Goal: Information Seeking & Learning: Learn about a topic

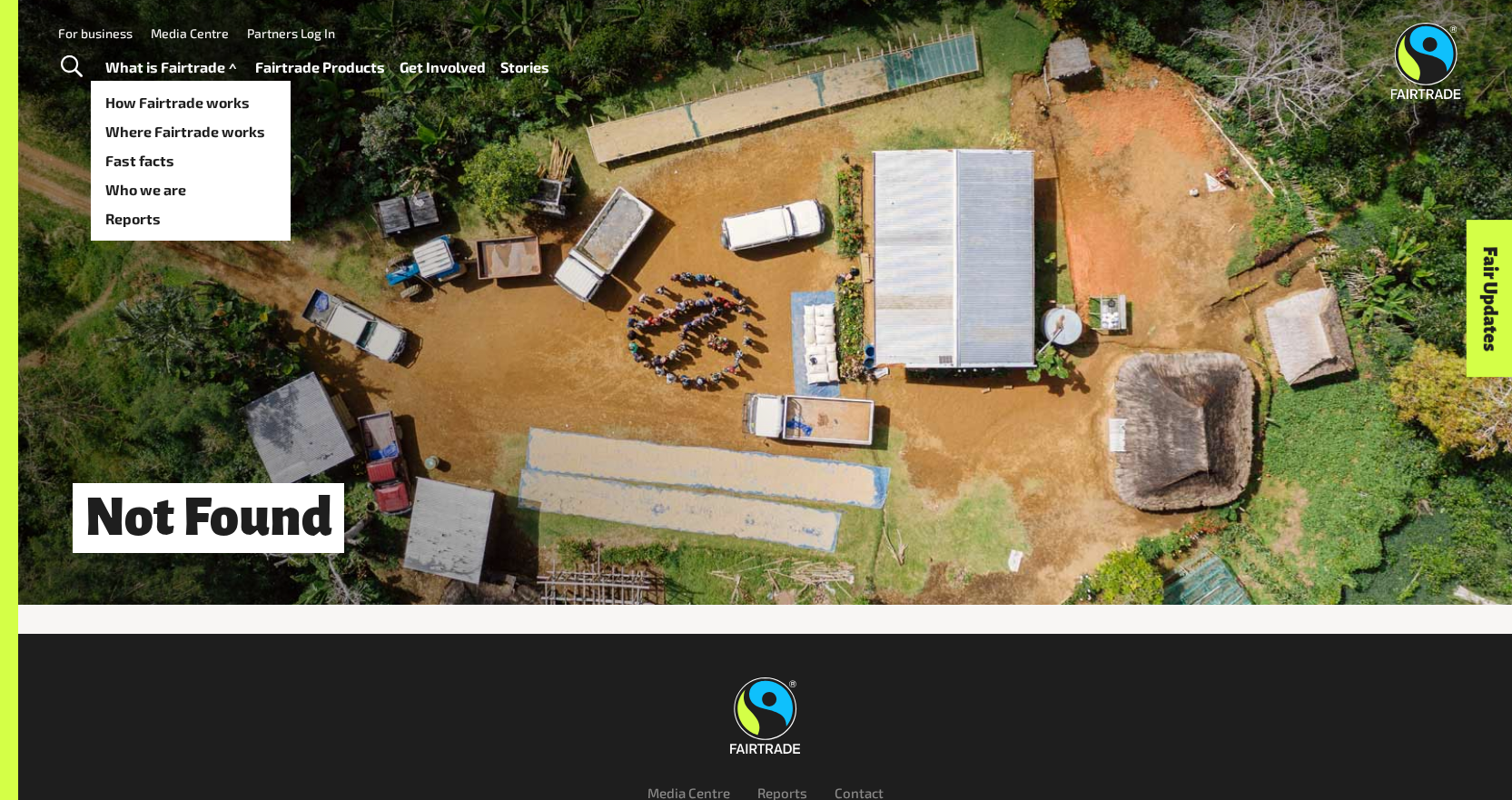
click at [204, 69] on link "What is Fairtrade" at bounding box center [173, 68] width 135 height 26
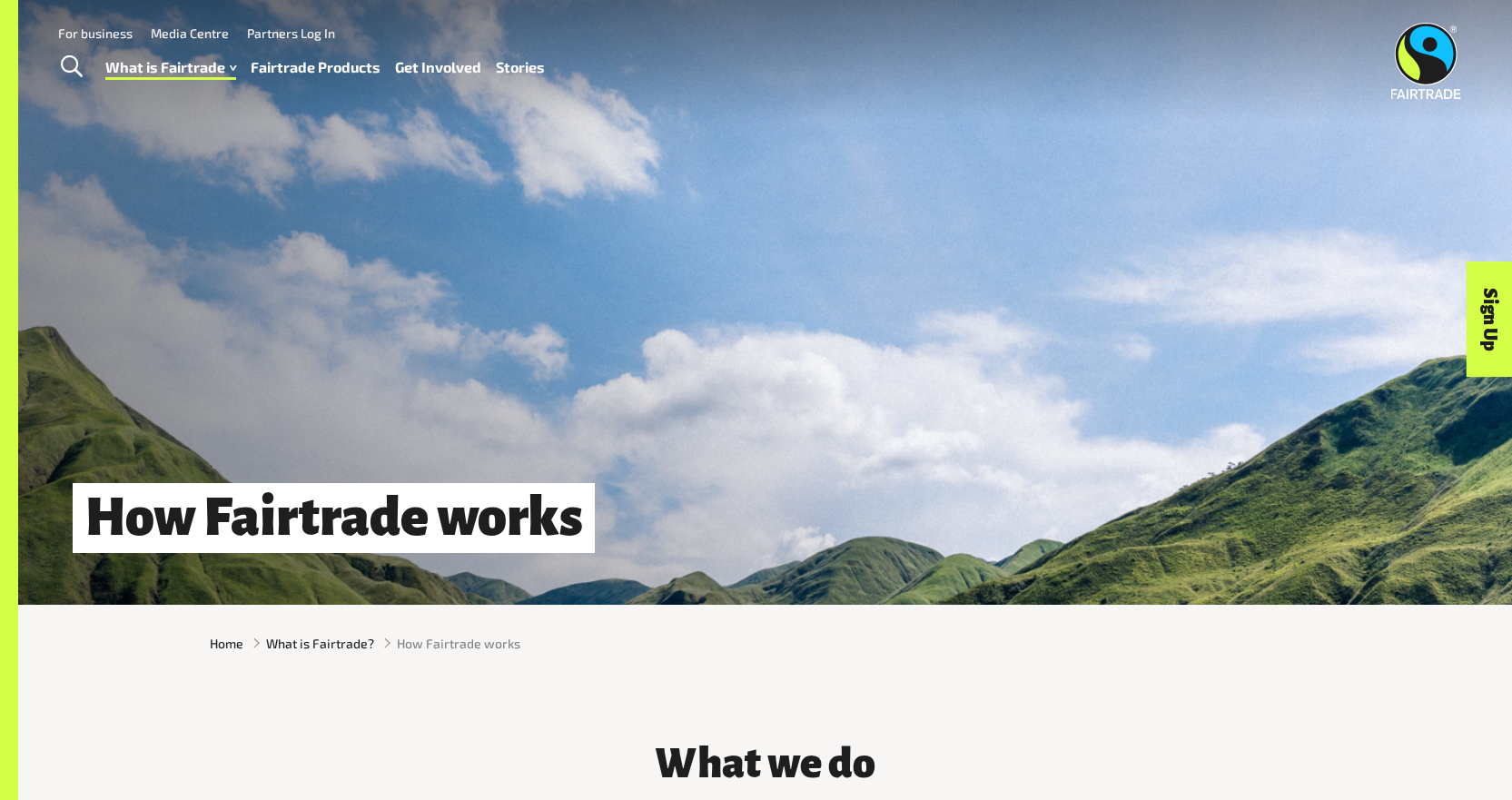
click at [342, 69] on link "Fairtrade Products" at bounding box center [315, 68] width 130 height 26
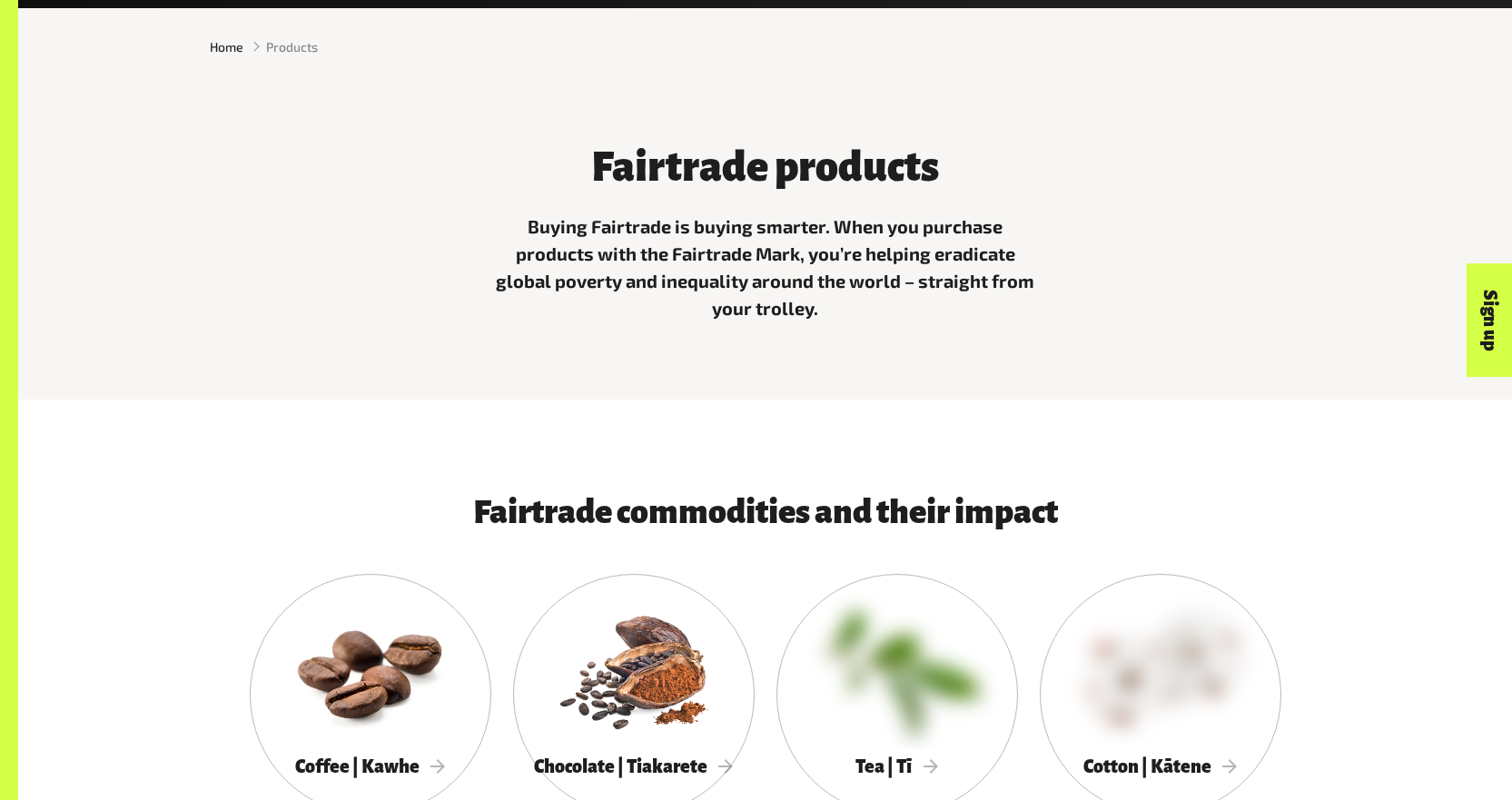
scroll to position [908, 0]
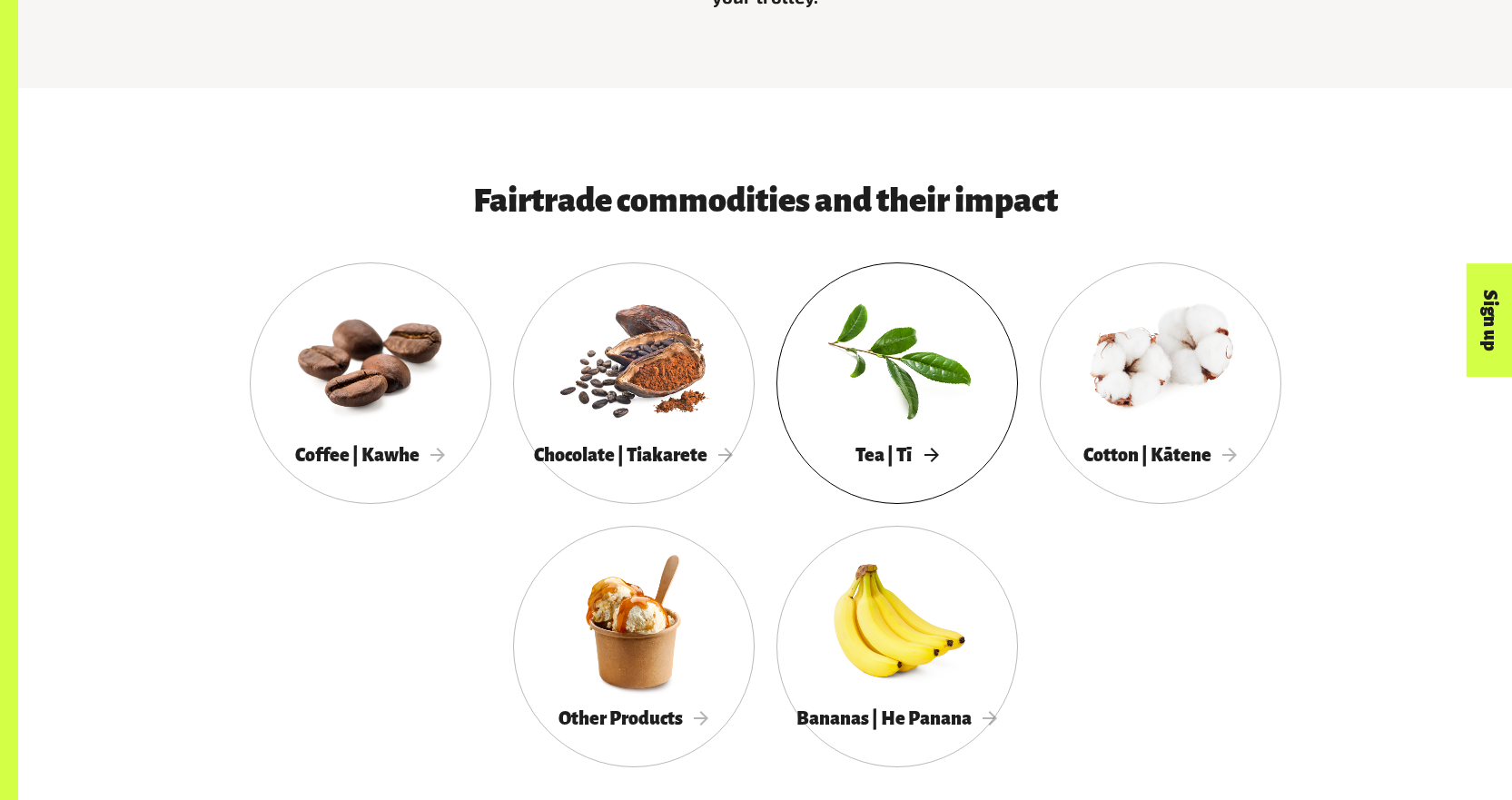
click at [916, 376] on div at bounding box center [897, 358] width 242 height 157
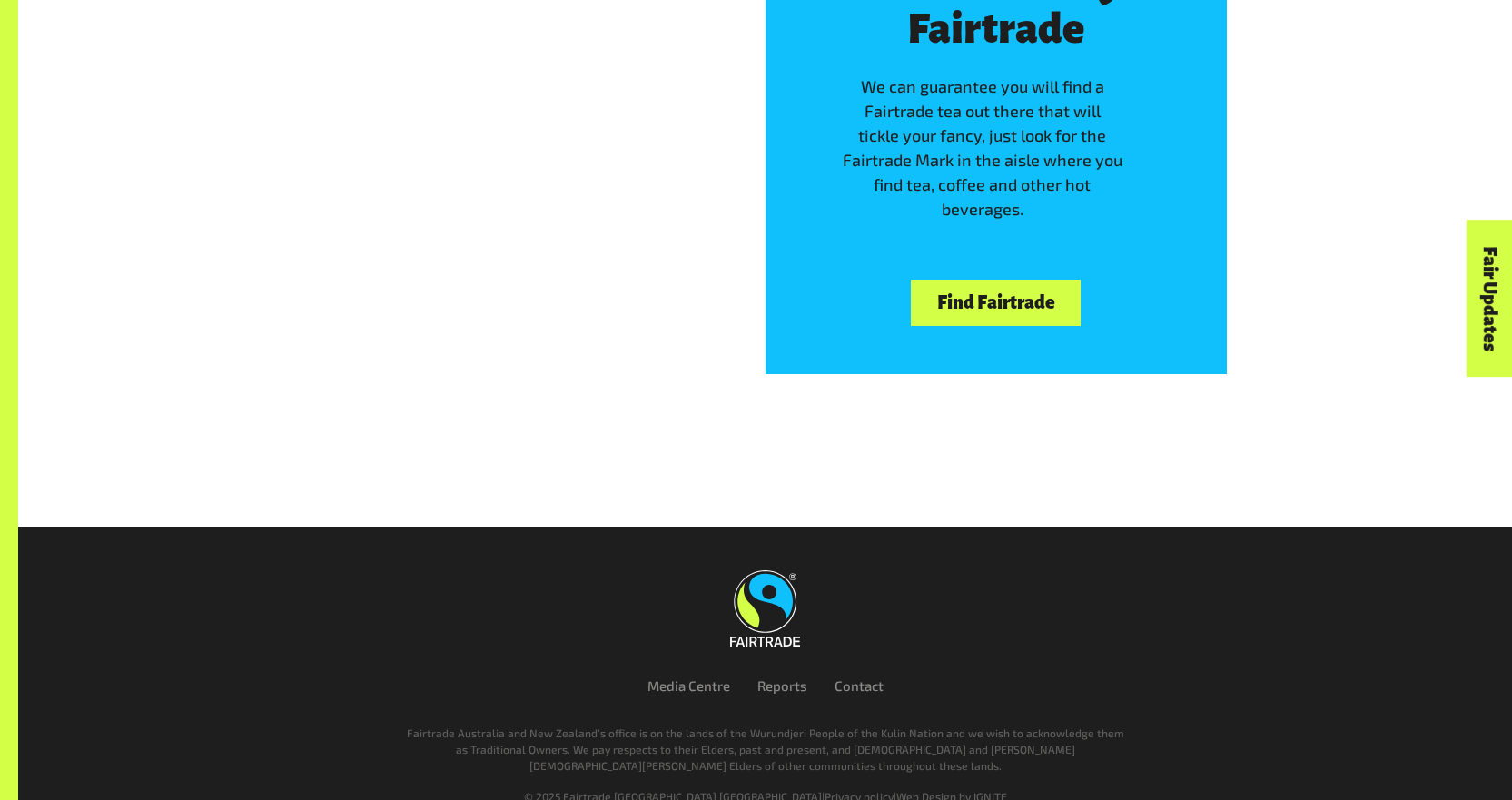
scroll to position [3932, 0]
